Goal: Task Accomplishment & Management: Complete application form

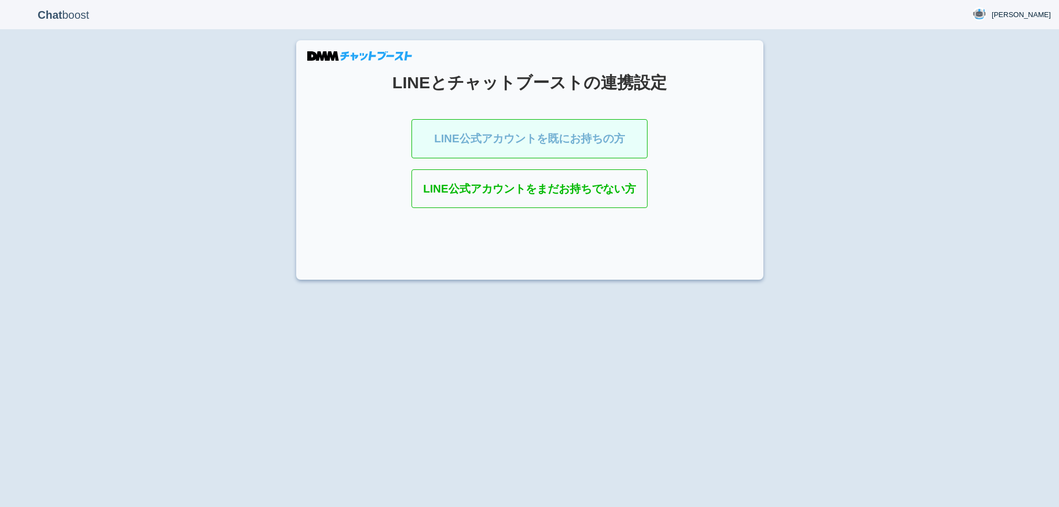
click at [530, 147] on link "LINE公式アカウントを既にお持ちの方" at bounding box center [530, 138] width 236 height 39
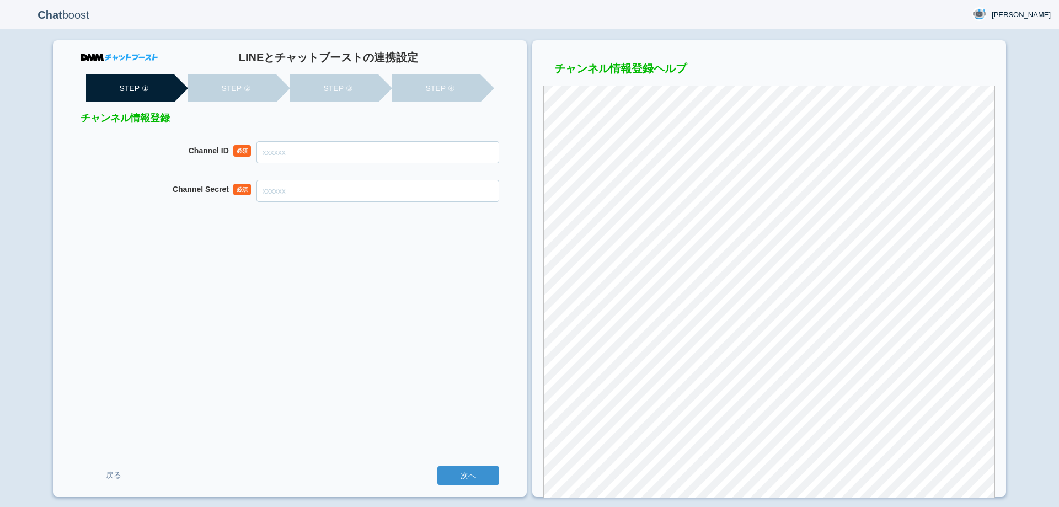
click at [447, 151] on input "Channel ID" at bounding box center [378, 152] width 243 height 22
paste input "2007910563"
type input "2007910563"
click at [421, 193] on input "Channel Secret" at bounding box center [378, 191] width 243 height 22
paste input "e78c2868b830e1b58ac1c64b2dfa3190"
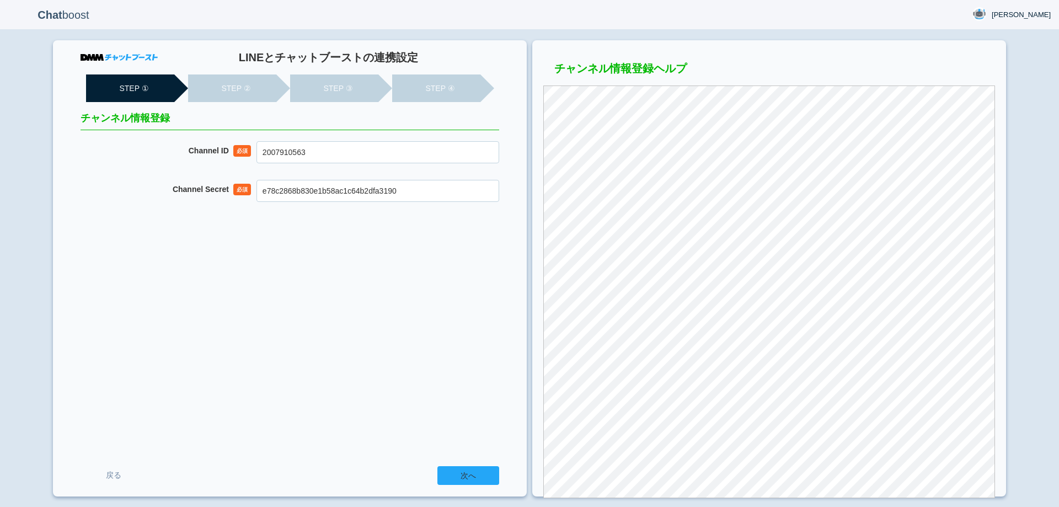
type input "e78c2868b830e1b58ac1c64b2dfa3190"
click at [468, 477] on input "次へ" at bounding box center [468, 475] width 62 height 19
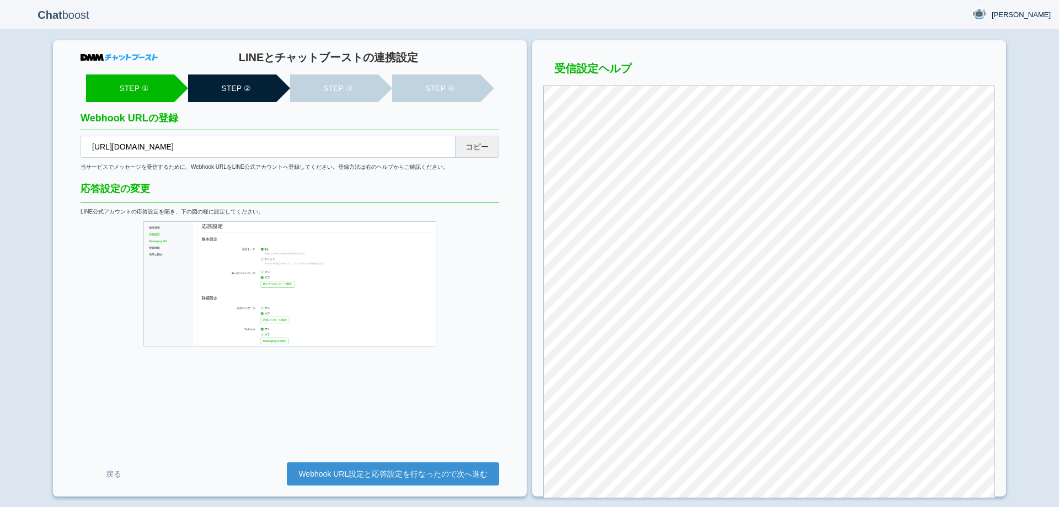
click at [480, 148] on button "コピー" at bounding box center [477, 147] width 44 height 22
click at [371, 470] on link "Webhook URL設定と応答設定を行なったので次へ進む" at bounding box center [393, 473] width 212 height 23
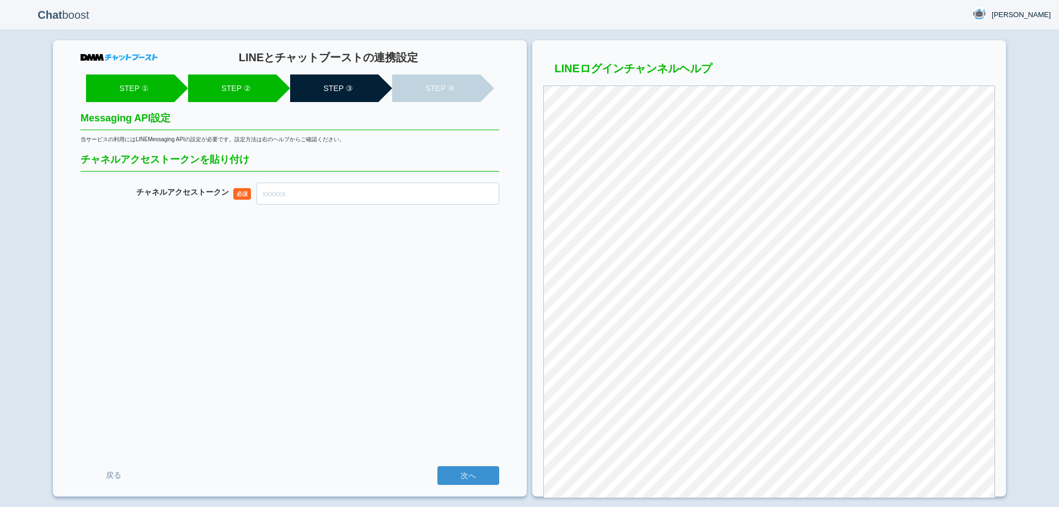
click at [420, 200] on input "チャネル アクセストークン" at bounding box center [378, 194] width 243 height 22
paste input "EFpkO9UO5l8oRkIoMnDChY8wRiBtMfPMtmnSIucmliZr+W08SzHtXE/wlUGcKTAxE2foflefehyF160…"
type input "EFpkO9UO5l8oRkIoMnDChY8wRiBtMfPMtmnSIucmliZr+W08SzHtXE/wlUGcKTAxE2foflefehyF160…"
click at [482, 473] on input "次へ" at bounding box center [468, 475] width 62 height 19
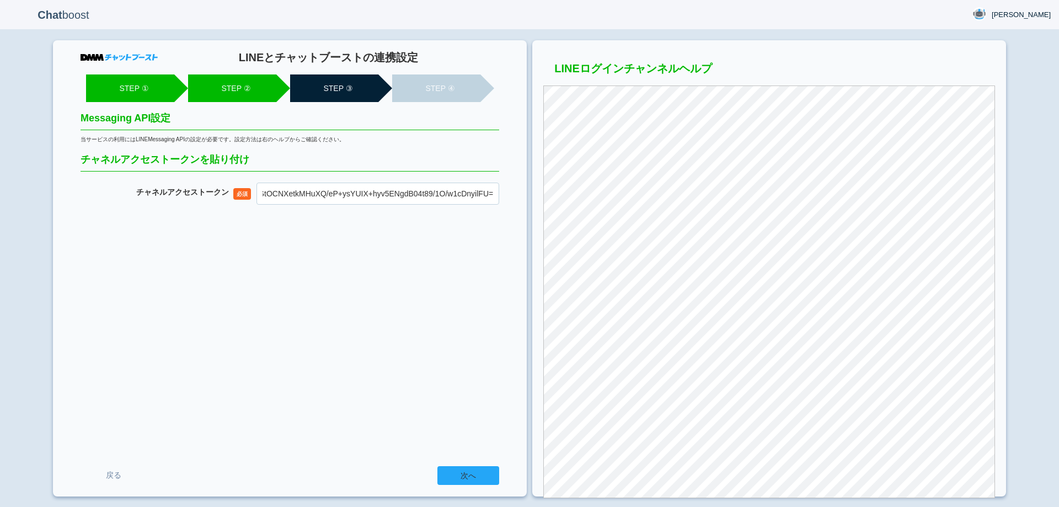
scroll to position [0, 0]
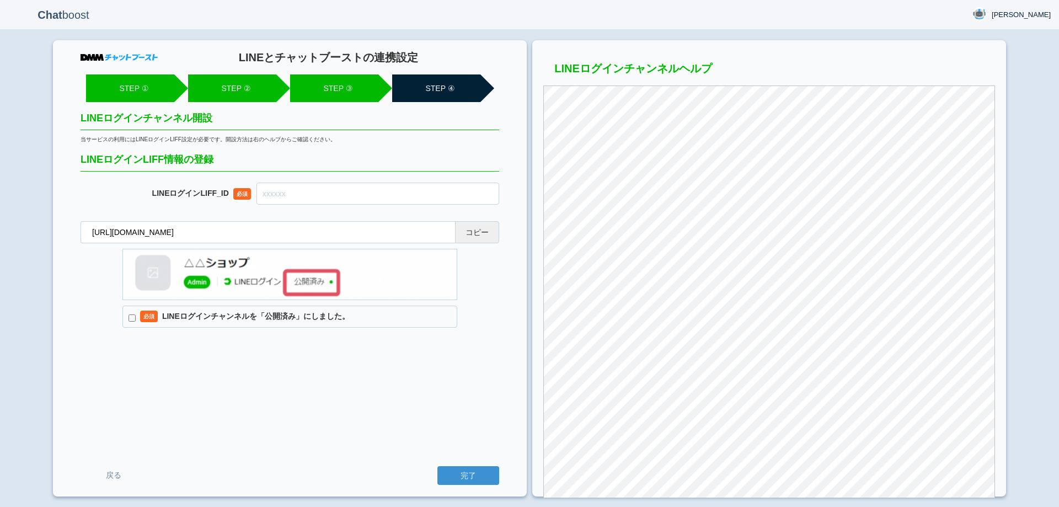
click at [481, 231] on button "コピー" at bounding box center [477, 232] width 44 height 22
click at [398, 203] on input "text" at bounding box center [378, 194] width 243 height 22
paste input "2007910592-arBvqJk6"
type input "2007910592-arBvqJk6"
click at [296, 314] on label "必須 LINEログインチャンネルを「公開済み」にしました。" at bounding box center [289, 317] width 335 height 22
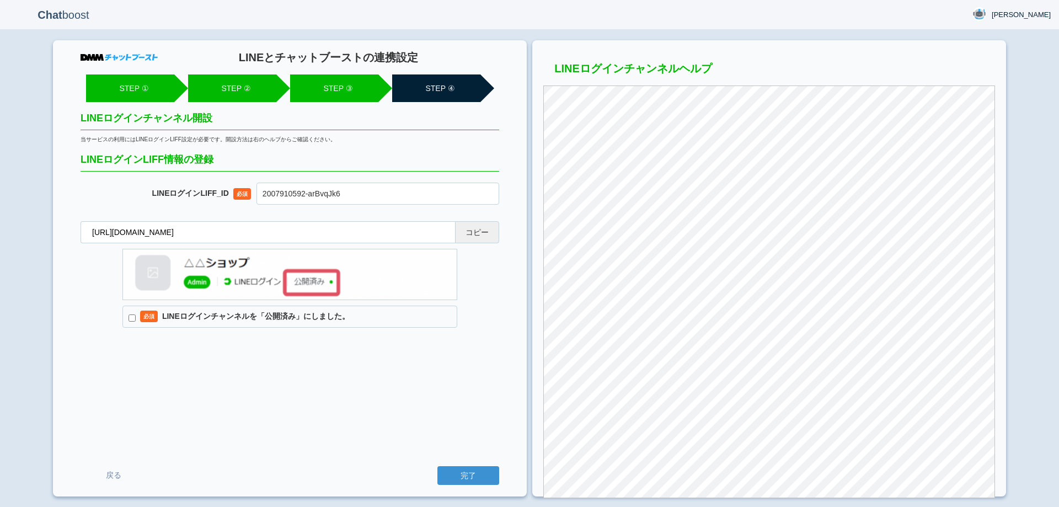
click at [136, 314] on input "必須 LINEログインチャンネルを「公開済み」にしました。" at bounding box center [132, 317] width 7 height 7
checkbox input "true"
click at [452, 474] on input "完了" at bounding box center [468, 475] width 62 height 19
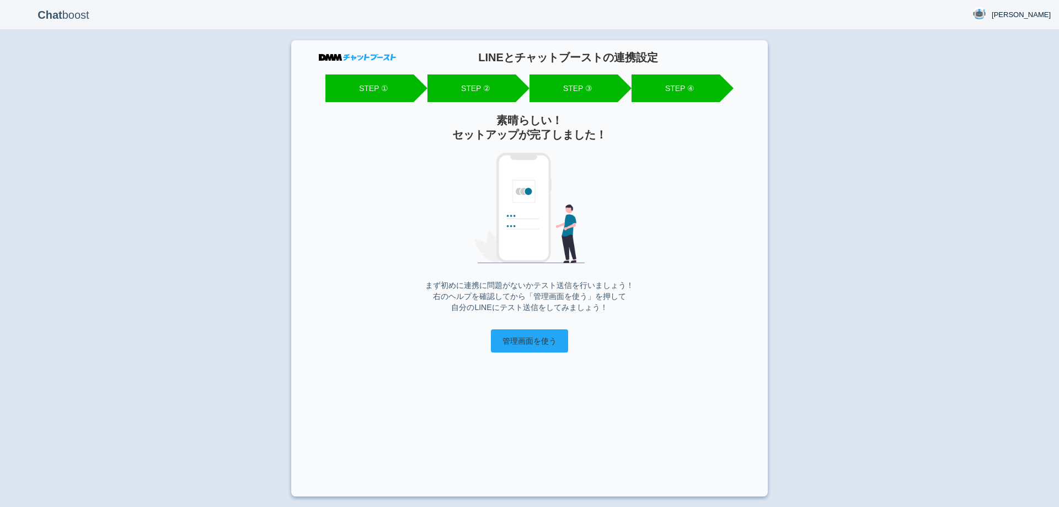
click at [548, 342] on input "管理画面を使う" at bounding box center [529, 340] width 77 height 23
